Goal: Task Accomplishment & Management: Manage account settings

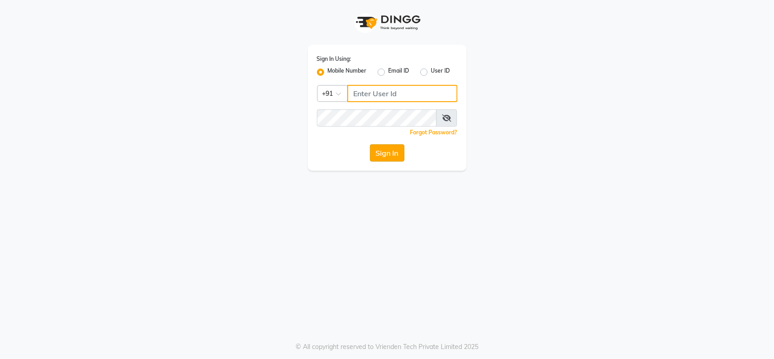
type input "7208506647"
click at [387, 150] on button "Sign In" at bounding box center [387, 152] width 34 height 17
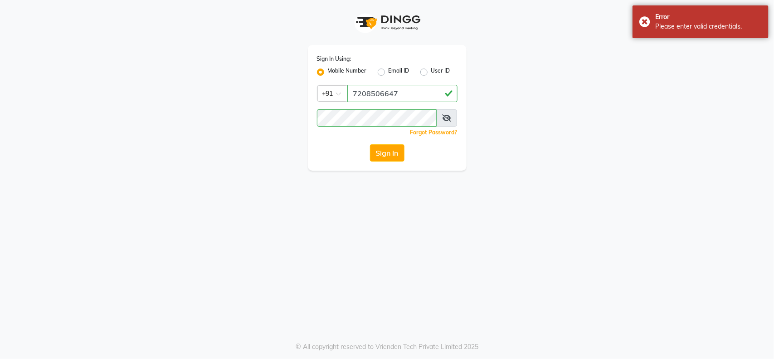
click at [451, 121] on icon at bounding box center [446, 117] width 9 height 7
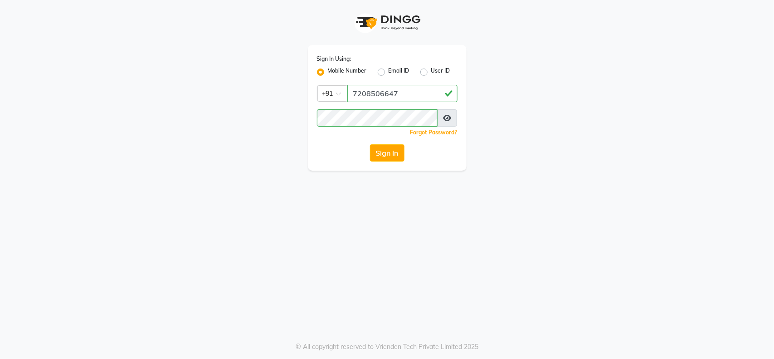
drag, startPoint x: 466, startPoint y: 257, endPoint x: 466, endPoint y: 234, distance: 23.6
click at [466, 257] on div "Sign In Using: Mobile Number Email ID User ID Country Code × +91 7208506647 Rem…" at bounding box center [387, 179] width 774 height 359
click at [396, 152] on button "Sign In" at bounding box center [387, 152] width 34 height 17
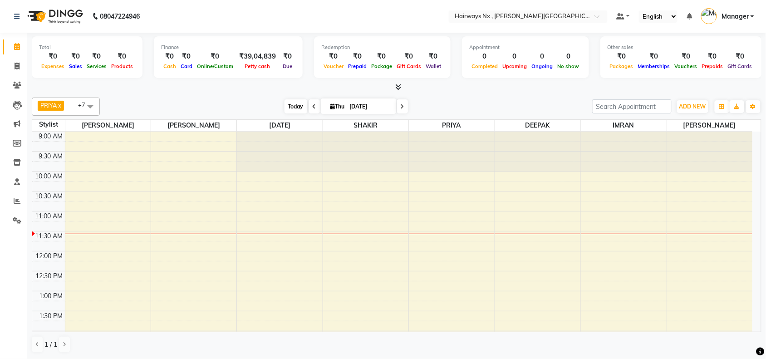
click at [290, 105] on span "Today" at bounding box center [295, 106] width 23 height 14
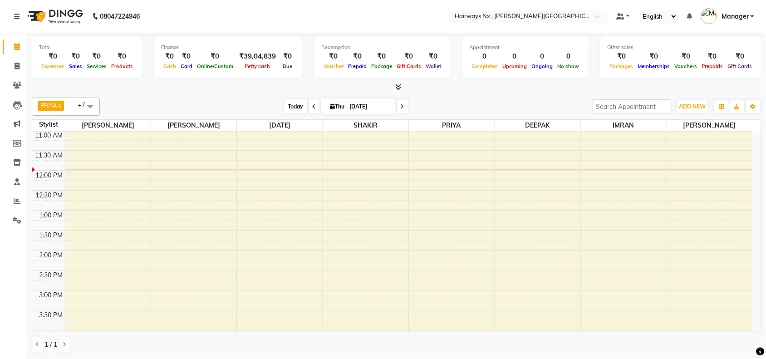
click at [290, 105] on span "Today" at bounding box center [295, 106] width 23 height 14
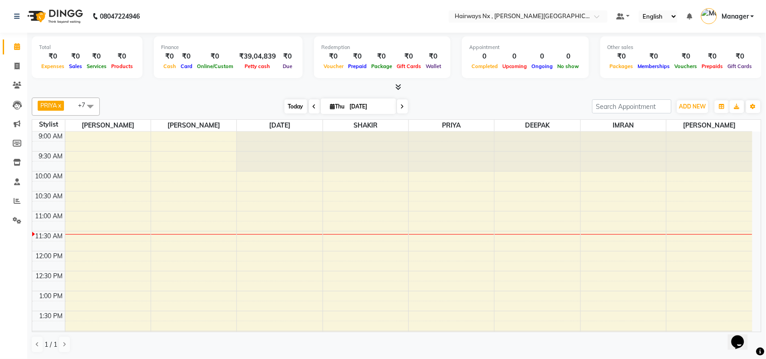
click at [285, 103] on span "Today" at bounding box center [295, 106] width 23 height 14
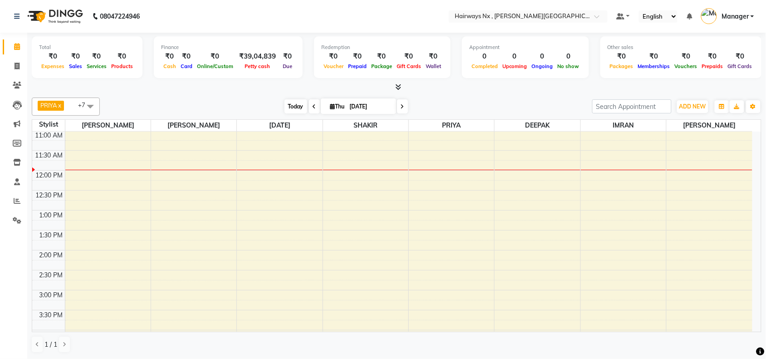
click at [297, 104] on span "Today" at bounding box center [295, 106] width 23 height 14
click at [284, 105] on span "Today" at bounding box center [295, 106] width 23 height 14
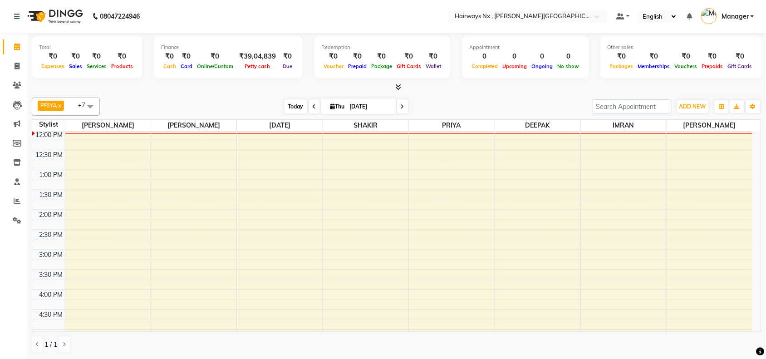
click at [287, 109] on span "Today" at bounding box center [295, 106] width 23 height 14
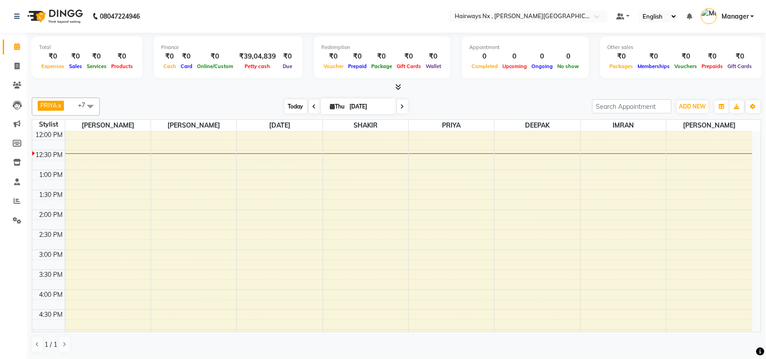
click at [292, 107] on span "Today" at bounding box center [295, 106] width 23 height 14
click at [288, 110] on span "Today" at bounding box center [295, 106] width 23 height 14
click at [291, 105] on span "Today" at bounding box center [295, 106] width 23 height 14
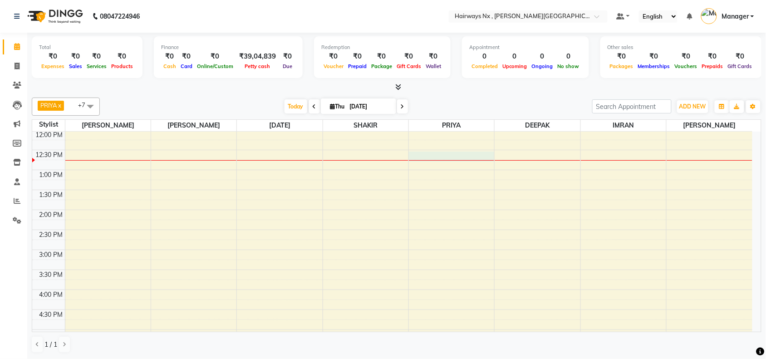
click at [456, 156] on div "9:00 AM 9:30 AM 10:00 AM 10:30 AM 11:00 AM 11:30 AM 12:00 PM 12:30 PM 1:00 PM 1…" at bounding box center [392, 289] width 720 height 558
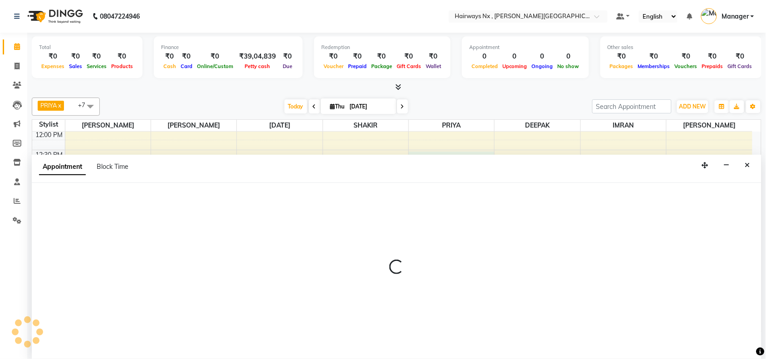
scroll to position [0, 0]
select select "76846"
select select "tentative"
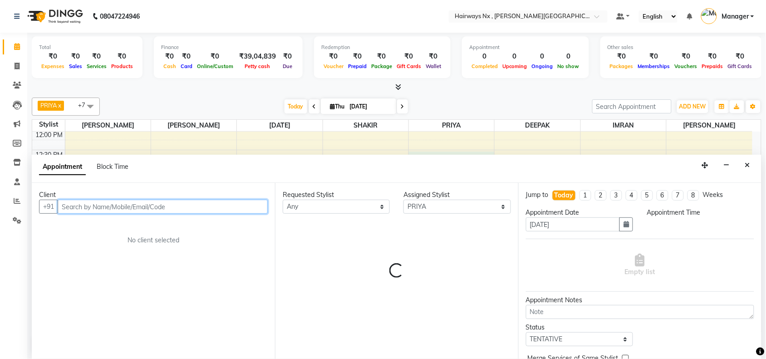
select select "750"
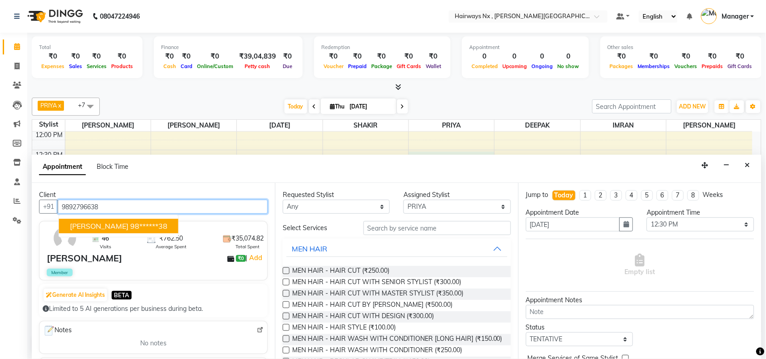
click at [152, 228] on ngb-highlight "98******38" at bounding box center [148, 225] width 37 height 9
type input "98******38"
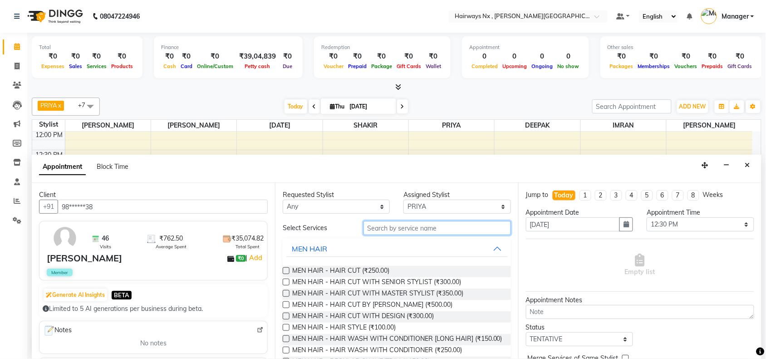
click at [376, 221] on input "text" at bounding box center [436, 228] width 147 height 14
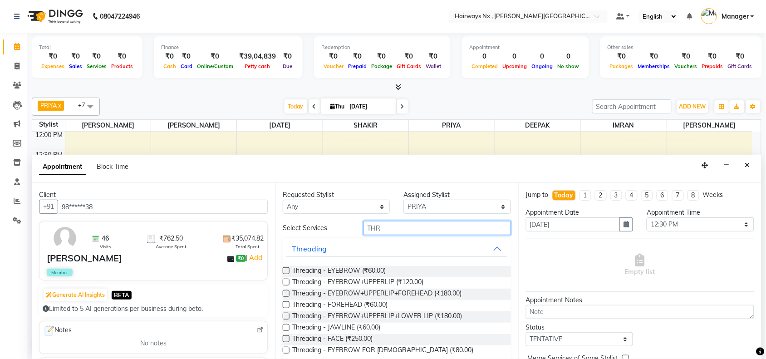
type input "THR"
click at [284, 282] on label at bounding box center [286, 282] width 7 height 7
click at [284, 282] on input "checkbox" at bounding box center [286, 283] width 6 height 6
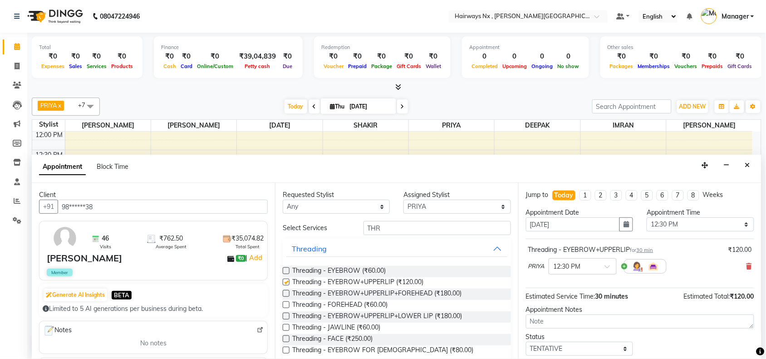
checkbox input "false"
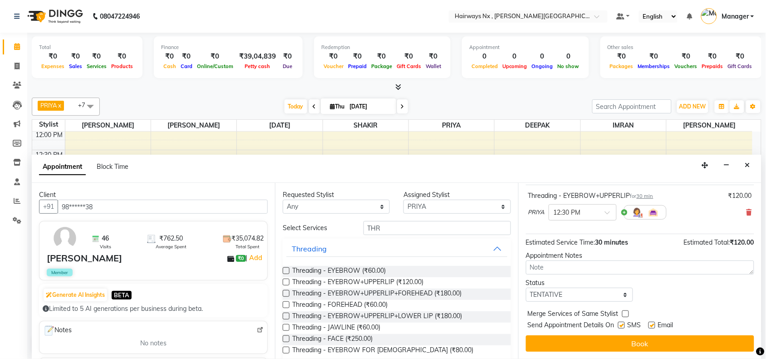
click at [621, 323] on label at bounding box center [621, 325] width 7 height 7
click at [621, 323] on input "checkbox" at bounding box center [621, 326] width 6 height 6
checkbox input "false"
click at [651, 322] on label at bounding box center [651, 325] width 7 height 7
click at [651, 323] on input "checkbox" at bounding box center [651, 326] width 6 height 6
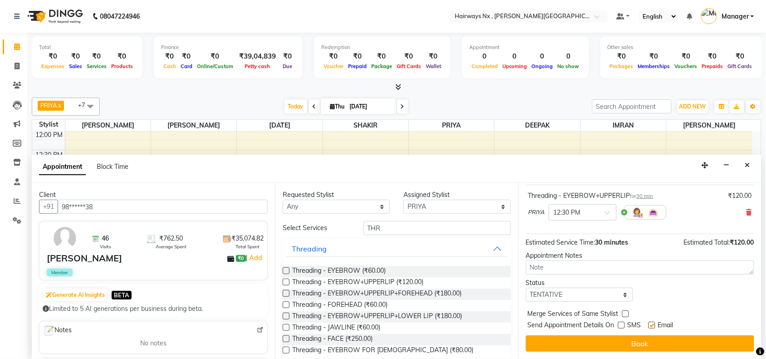
checkbox input "false"
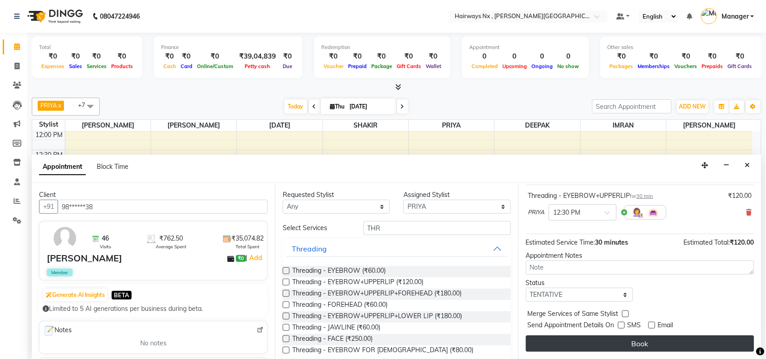
click at [652, 344] on button "Book" at bounding box center [640, 343] width 228 height 16
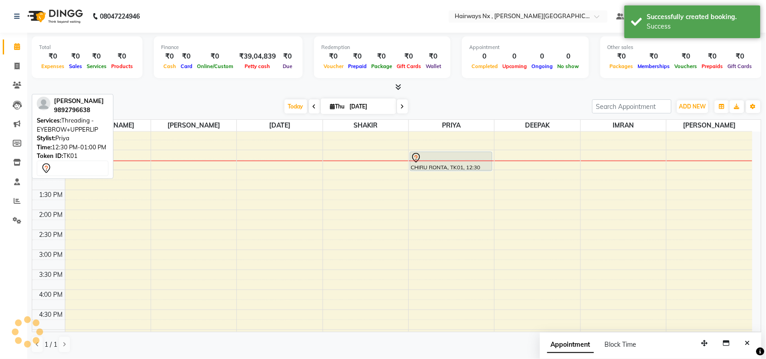
scroll to position [0, 0]
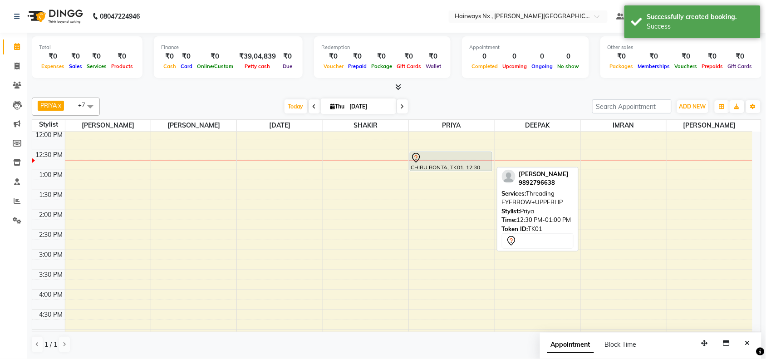
click at [444, 166] on div "CHIRU RONTA, TK01, 12:30 PM-01:00 PM, Threading - EYEBROW+UPPERLIP" at bounding box center [451, 161] width 82 height 19
select select "7"
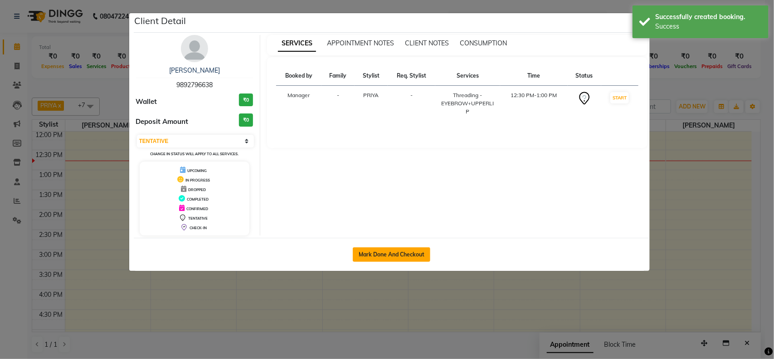
click at [379, 256] on button "Mark Done And Checkout" at bounding box center [392, 254] width 78 height 15
select select "service"
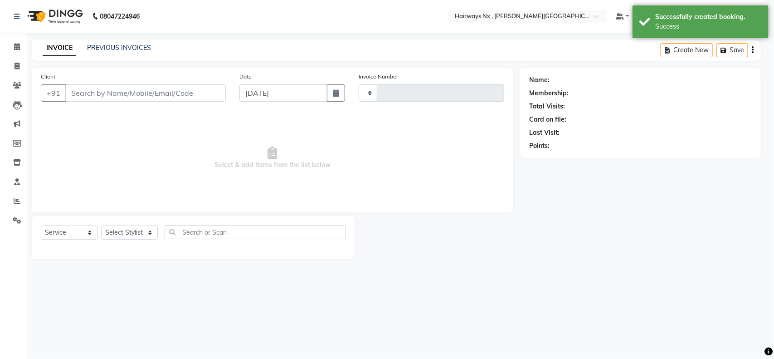
select select "3"
type input "1121"
select select "778"
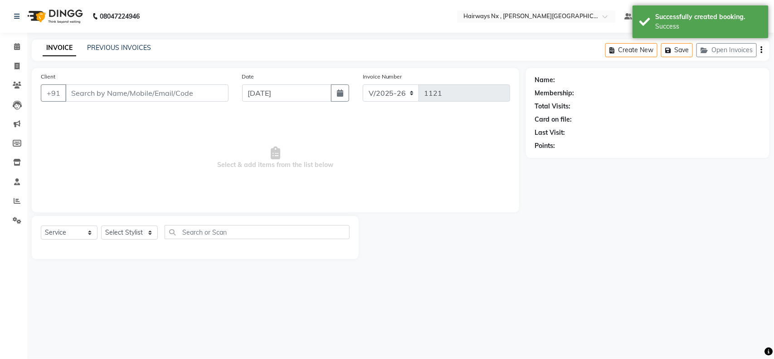
type input "98******38"
select select "76846"
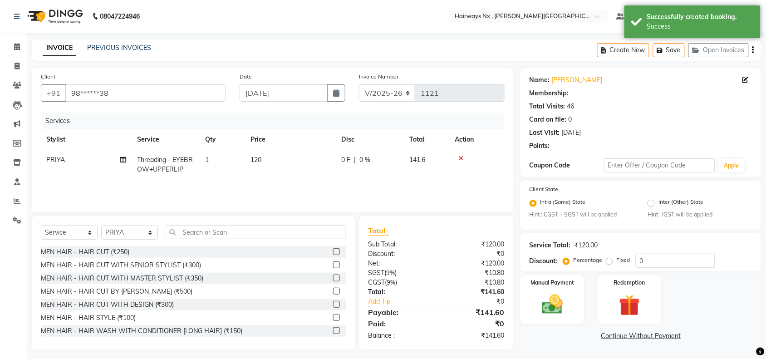
select select "1: Object"
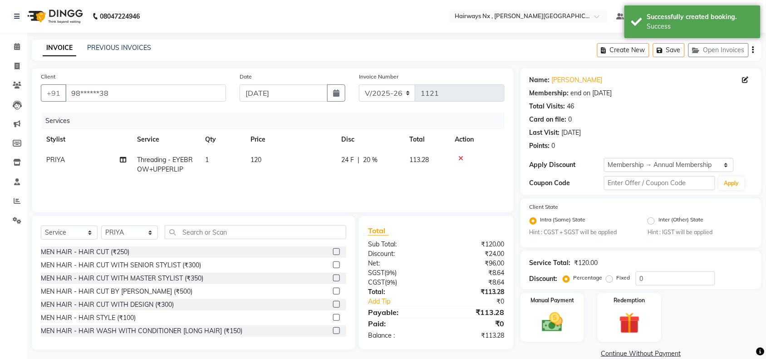
type input "20"
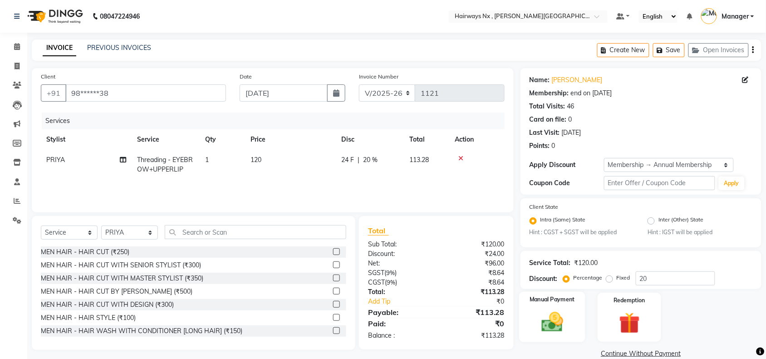
click at [562, 320] on img at bounding box center [551, 322] width 35 height 25
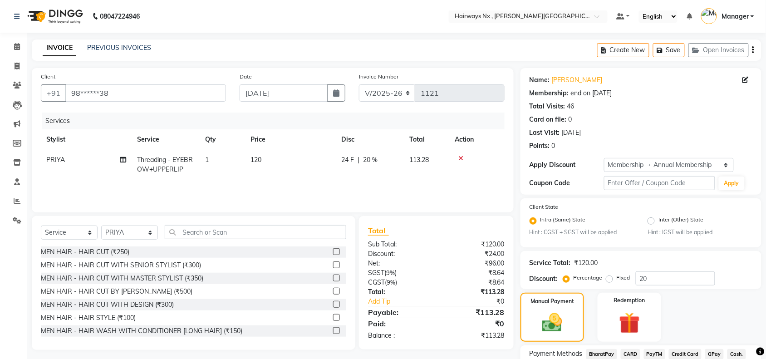
click at [756, 53] on div "Create New Save Open Invoices" at bounding box center [679, 49] width 164 height 21
click at [752, 50] on icon "button" at bounding box center [753, 50] width 2 height 0
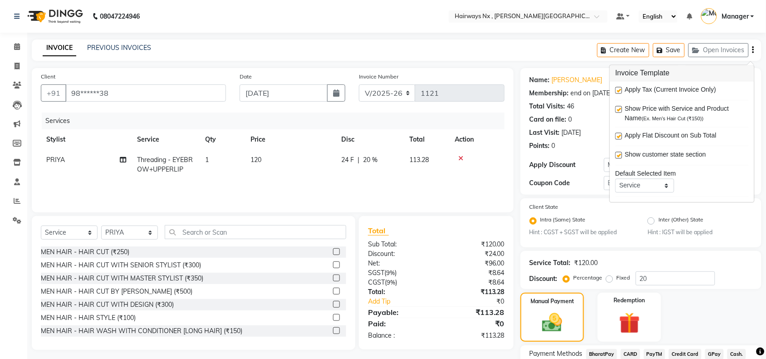
scroll to position [72, 0]
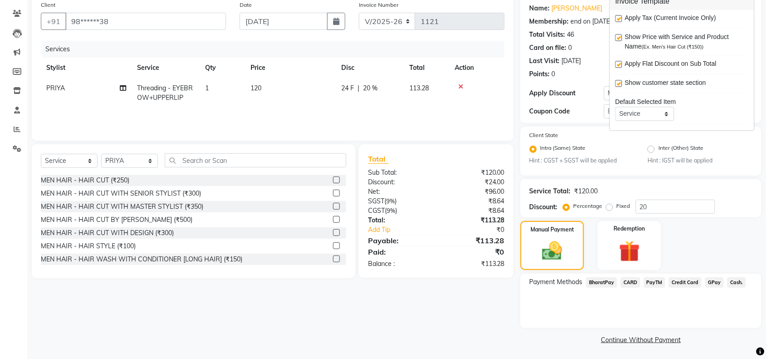
click at [717, 282] on span "GPay" at bounding box center [714, 282] width 19 height 10
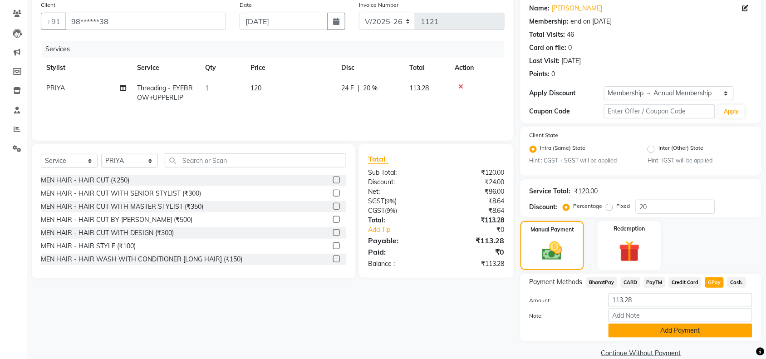
scroll to position [85, 0]
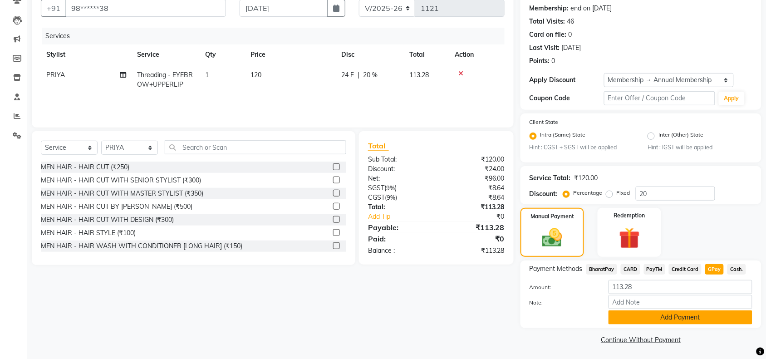
click at [647, 310] on button "Add Payment" at bounding box center [680, 317] width 144 height 14
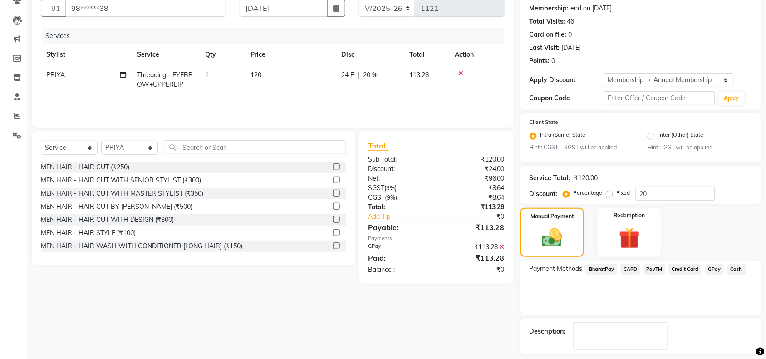
scroll to position [123, 0]
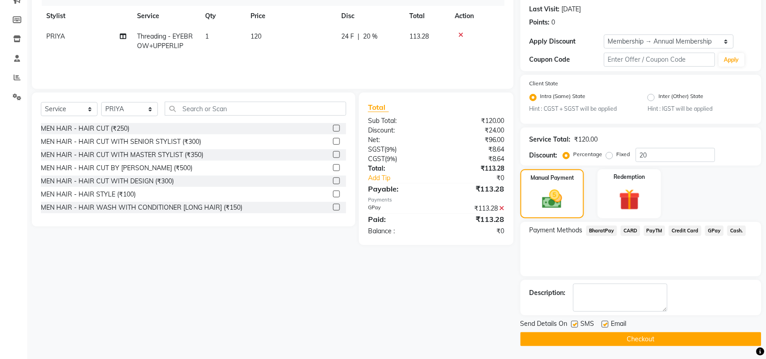
click at [568, 339] on button "Checkout" at bounding box center [640, 339] width 241 height 14
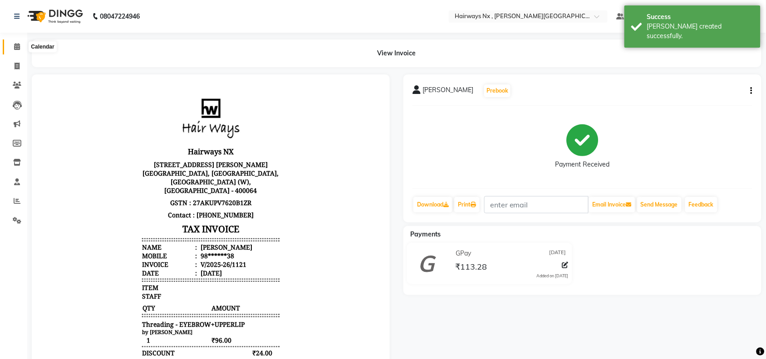
click at [10, 42] on span at bounding box center [17, 47] width 16 height 10
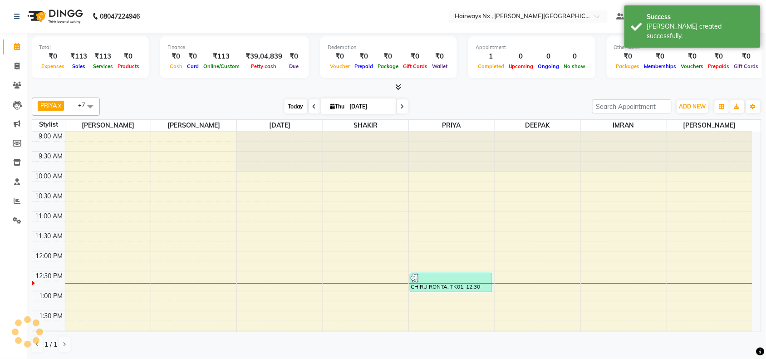
click at [288, 108] on span "Today" at bounding box center [295, 106] width 23 height 14
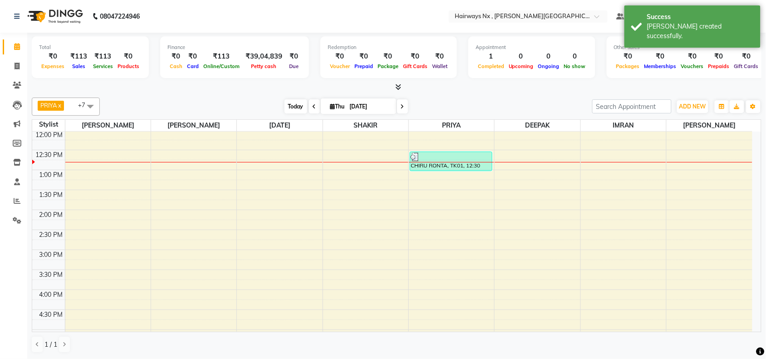
click at [297, 106] on span "Today" at bounding box center [295, 106] width 23 height 14
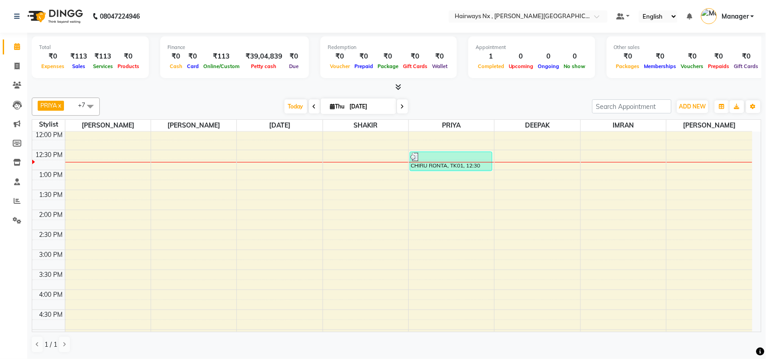
click at [332, 149] on div "9:00 AM 9:30 AM 10:00 AM 10:30 AM 11:00 AM 11:30 AM 12:00 PM 12:30 PM 1:00 PM 1…" at bounding box center [392, 289] width 720 height 558
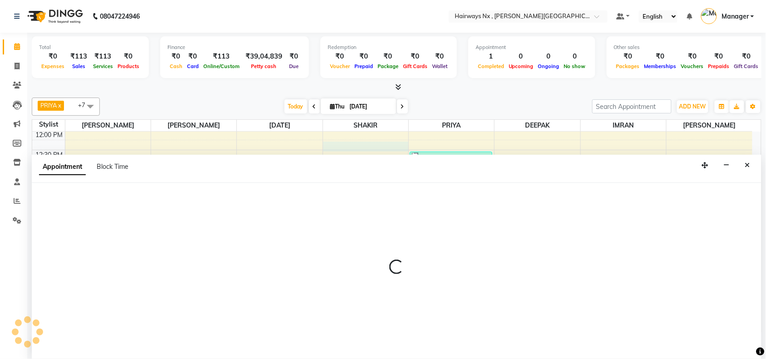
scroll to position [0, 0]
select select "67654"
select select "735"
select select "tentative"
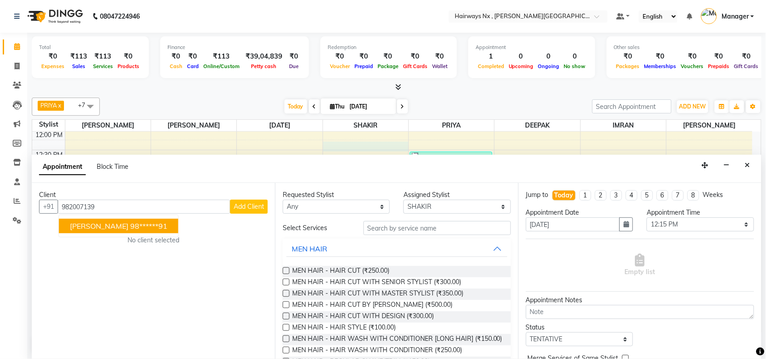
click at [128, 232] on button "[PERSON_NAME] 98******91" at bounding box center [118, 226] width 119 height 15
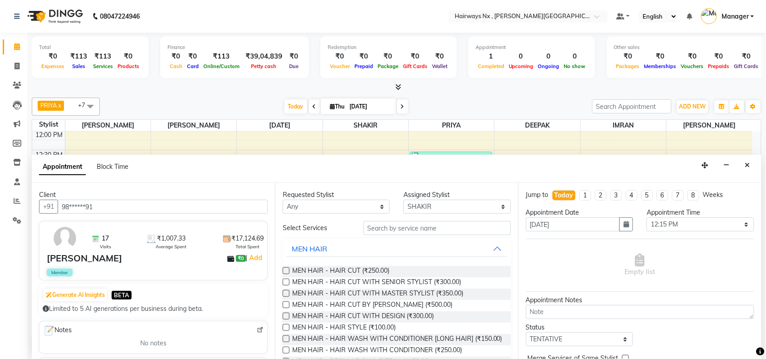
type input "98******91"
click at [429, 203] on select "Select [PERSON_NAME] DEEPAK [PERSON_NAME] [PERSON_NAME] Manager [PERSON_NAME] P…" at bounding box center [456, 207] width 107 height 14
select select "86029"
click at [404, 200] on select "Select [PERSON_NAME] DEEPAK [PERSON_NAME] [PERSON_NAME] Manager [PERSON_NAME] P…" at bounding box center [456, 207] width 107 height 14
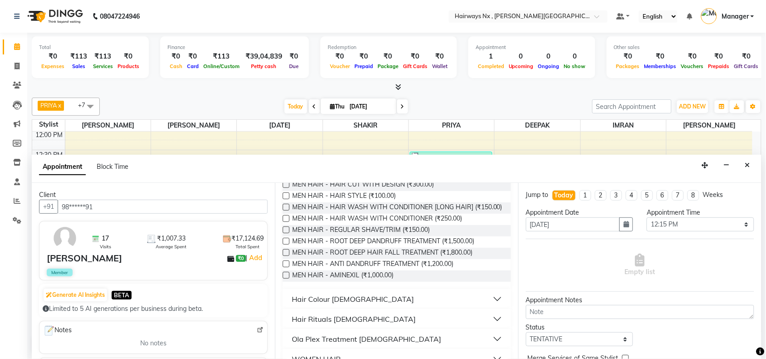
scroll to position [170, 0]
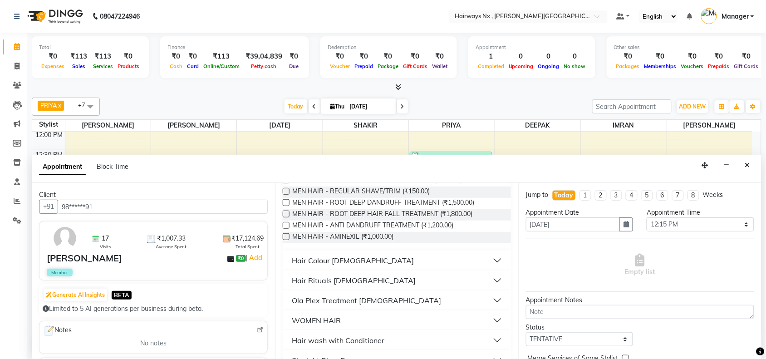
click at [286, 195] on label at bounding box center [286, 191] width 7 height 7
click at [286, 195] on input "checkbox" at bounding box center [286, 192] width 6 height 6
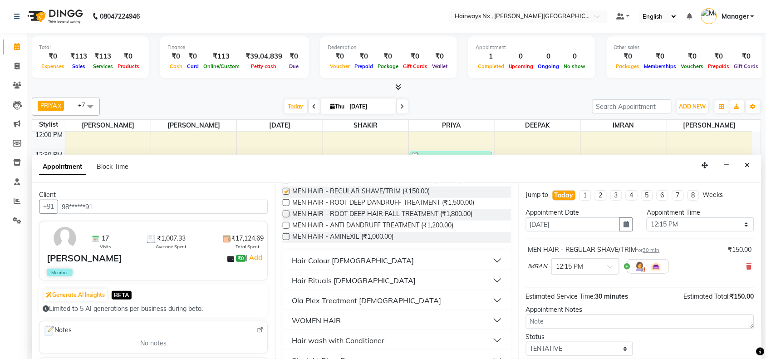
checkbox input "false"
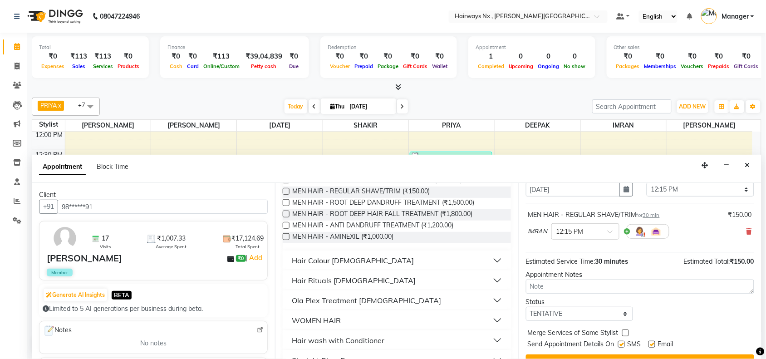
scroll to position [54, 0]
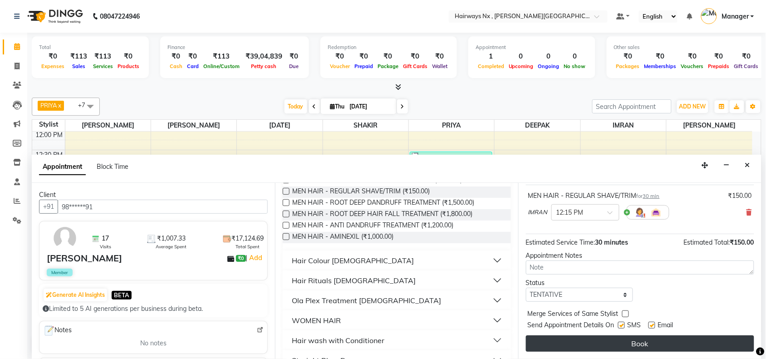
drag, startPoint x: 618, startPoint y: 325, endPoint x: 641, endPoint y: 339, distance: 26.7
click at [621, 327] on label at bounding box center [621, 325] width 7 height 7
click at [621, 327] on input "checkbox" at bounding box center [621, 326] width 6 height 6
checkbox input "false"
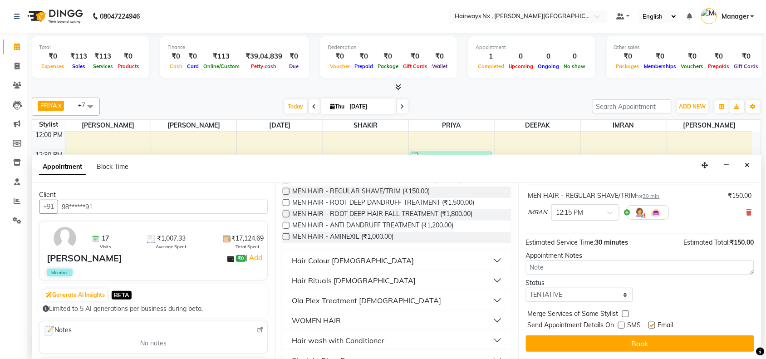
click at [651, 325] on label at bounding box center [651, 325] width 7 height 7
click at [651, 325] on input "checkbox" at bounding box center [651, 326] width 6 height 6
checkbox input "false"
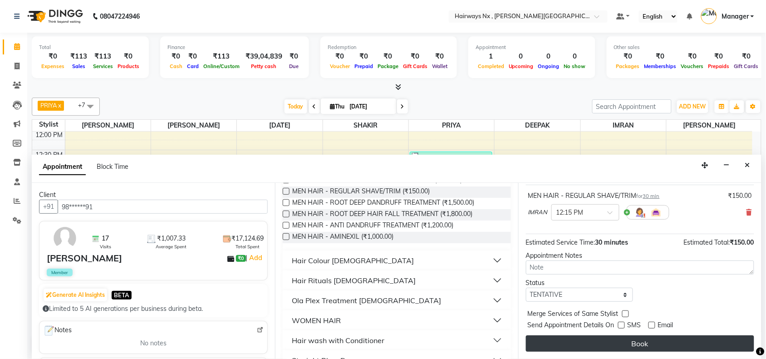
click at [649, 338] on button "Book" at bounding box center [640, 343] width 228 height 16
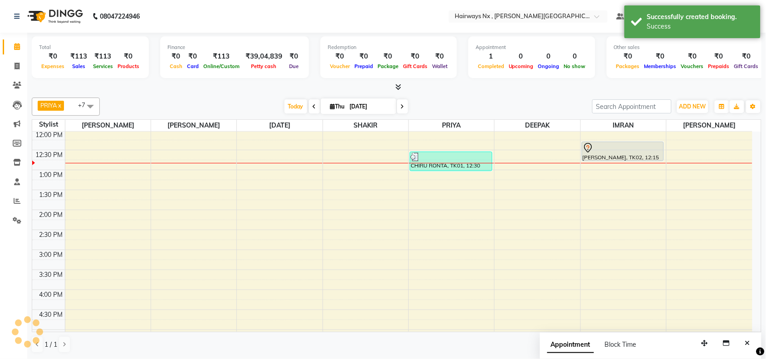
scroll to position [0, 0]
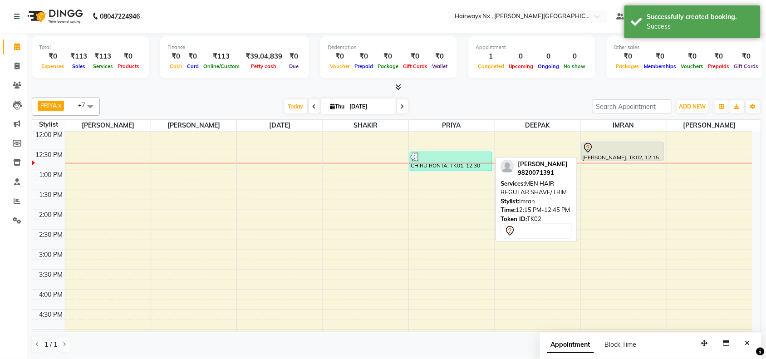
click at [616, 150] on div at bounding box center [622, 147] width 81 height 11
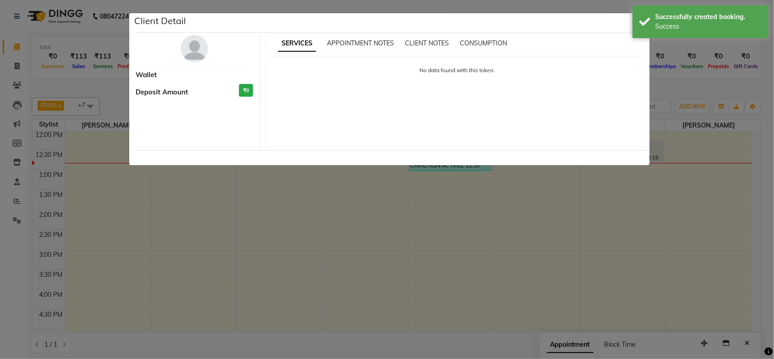
select select "7"
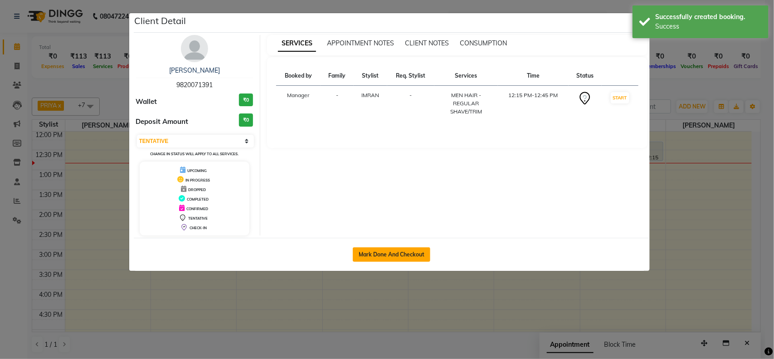
click at [403, 253] on button "Mark Done And Checkout" at bounding box center [392, 254] width 78 height 15
select select "778"
select select "service"
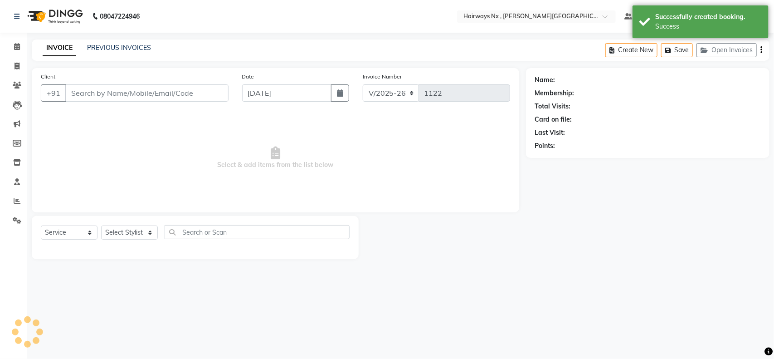
type input "98******91"
select select "86029"
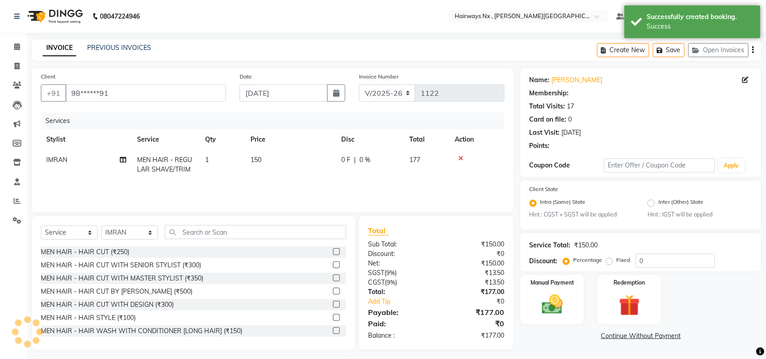
type input "20"
select select "1: Object"
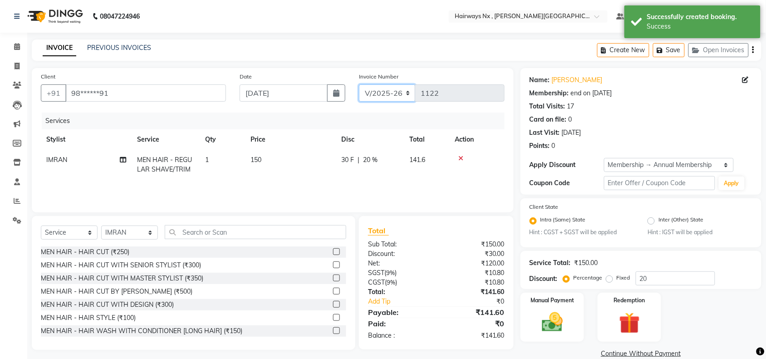
click at [385, 92] on select "INV/25-26 V/2025-26" at bounding box center [387, 92] width 57 height 17
select select "6959"
click at [359, 84] on select "INV/25-26 V/2025-26" at bounding box center [387, 92] width 57 height 17
type input "0970"
click at [752, 50] on icon "button" at bounding box center [753, 50] width 2 height 0
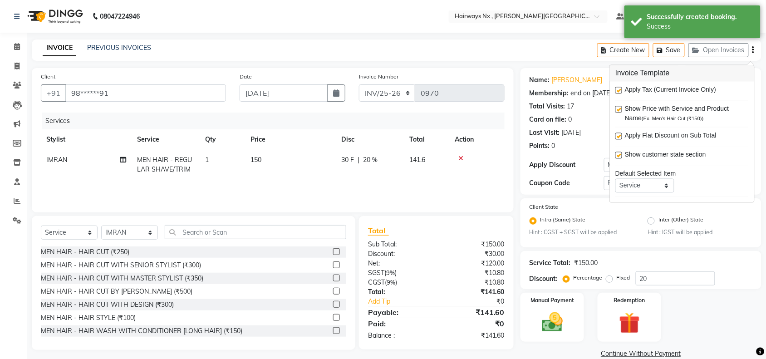
click at [620, 89] on label at bounding box center [618, 90] width 7 height 7
click at [620, 89] on input "checkbox" at bounding box center [618, 91] width 6 height 6
checkbox input "false"
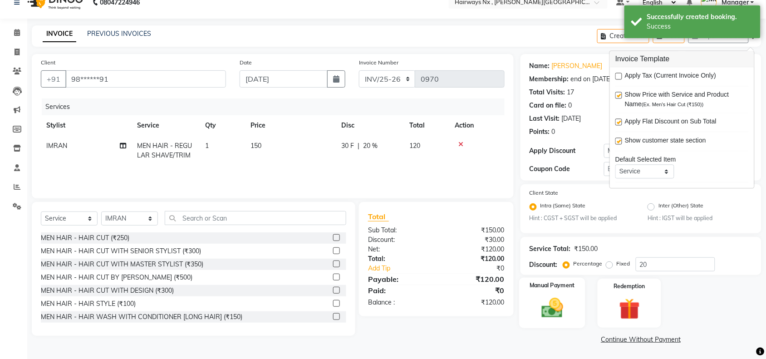
click at [534, 296] on div "Manual Payment" at bounding box center [552, 303] width 66 height 51
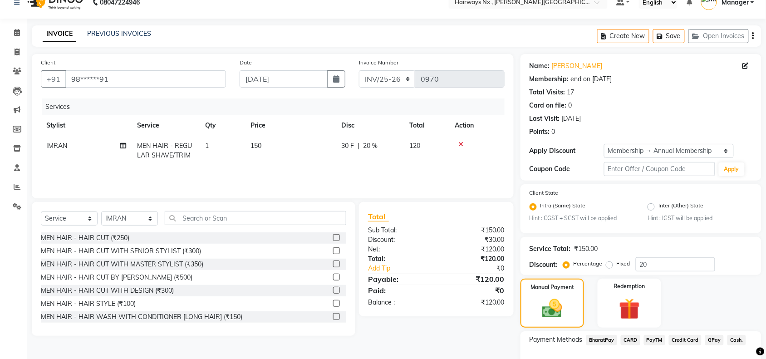
scroll to position [72, 0]
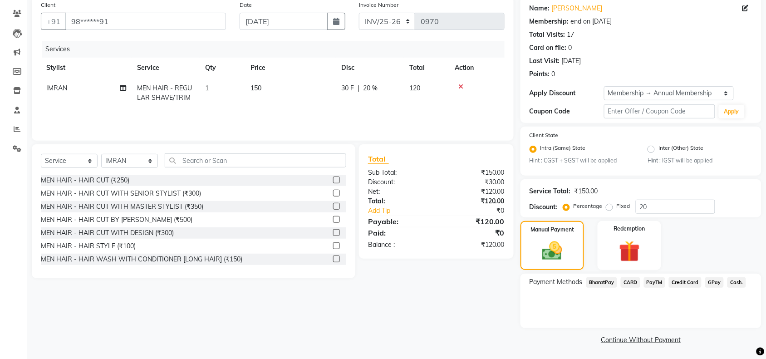
click at [729, 279] on span "Cash." at bounding box center [736, 282] width 19 height 10
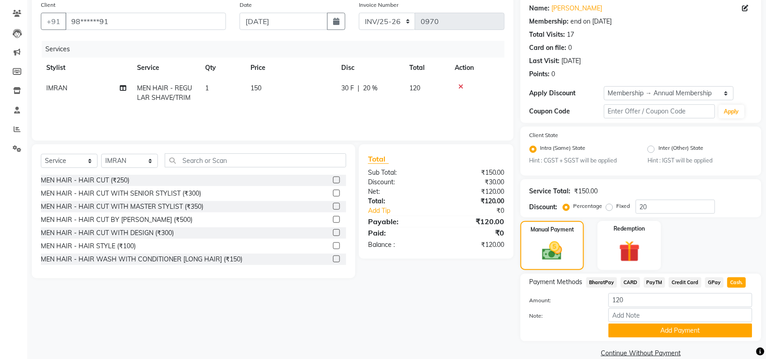
scroll to position [85, 0]
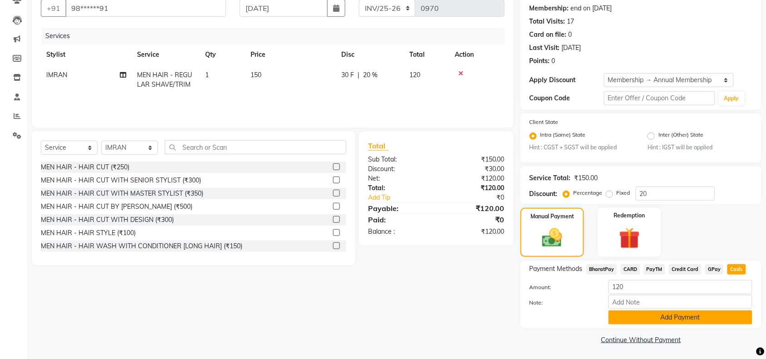
click at [691, 313] on button "Add Payment" at bounding box center [680, 317] width 144 height 14
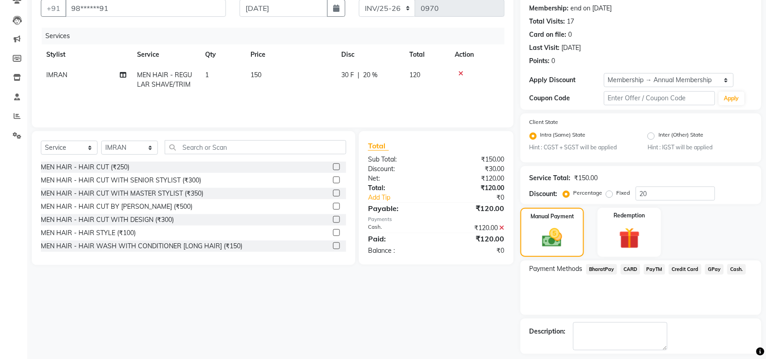
scroll to position [123, 0]
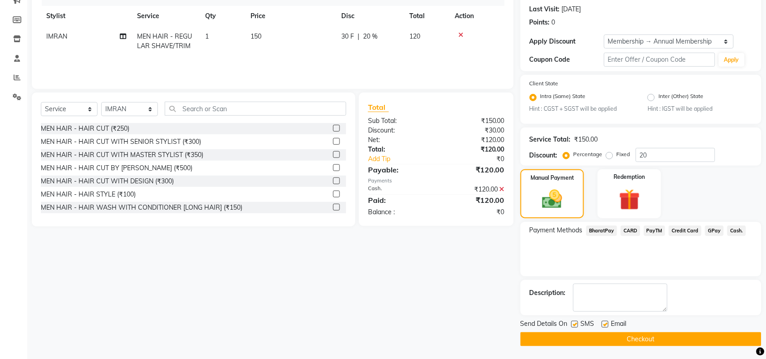
click at [575, 323] on label at bounding box center [574, 324] width 7 height 7
click at [575, 323] on input "checkbox" at bounding box center [574, 325] width 6 height 6
checkbox input "false"
click at [602, 322] on label at bounding box center [604, 324] width 7 height 7
click at [602, 322] on input "checkbox" at bounding box center [604, 325] width 6 height 6
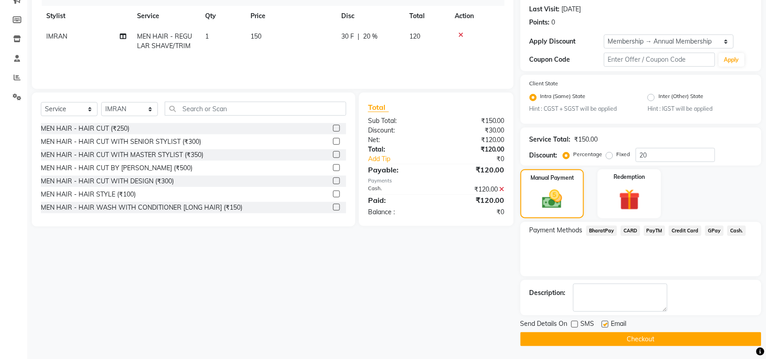
checkbox input "false"
click at [606, 342] on button "Checkout" at bounding box center [640, 339] width 241 height 14
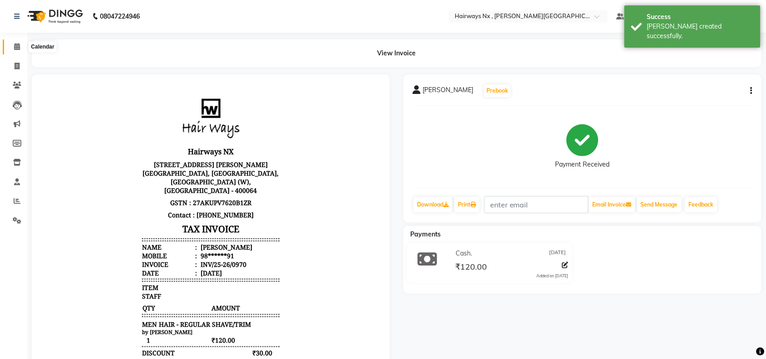
click at [17, 47] on icon at bounding box center [17, 46] width 6 height 7
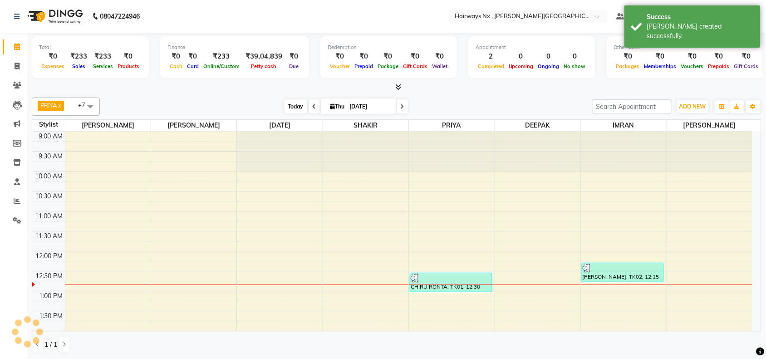
click at [284, 107] on span "Today" at bounding box center [295, 106] width 23 height 14
